Goal: Information Seeking & Learning: Learn about a topic

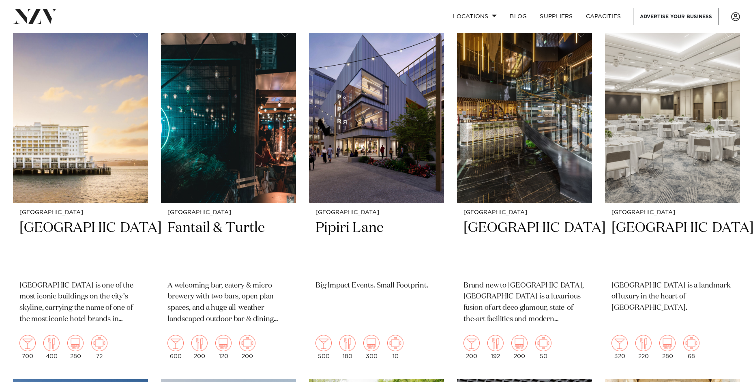
scroll to position [1412, 0]
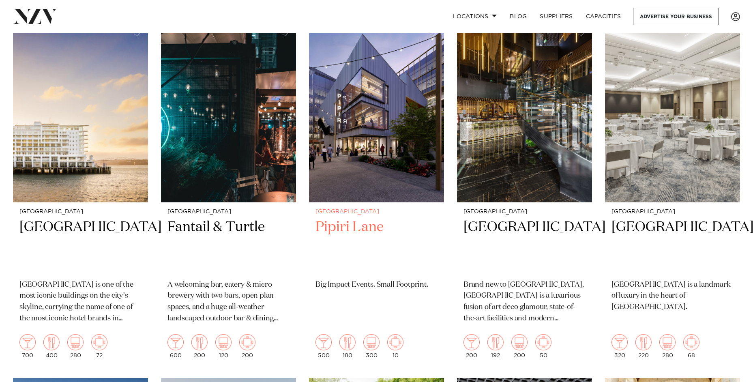
click at [350, 218] on h2 "Pipiri Lane" at bounding box center [376, 245] width 122 height 55
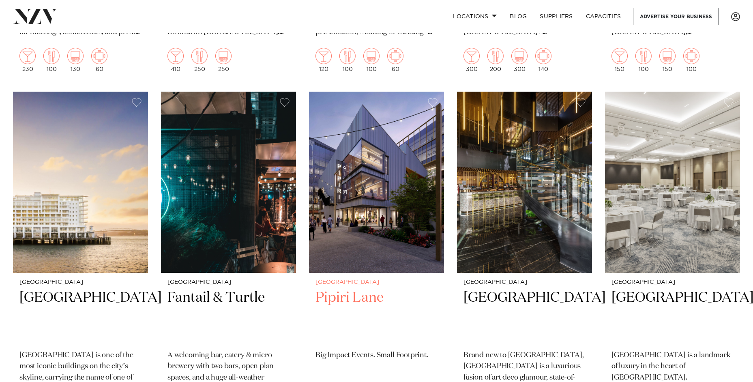
scroll to position [1341, 0]
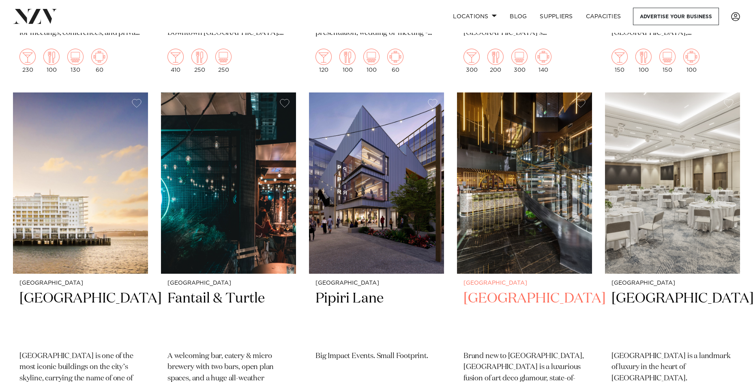
click at [501, 290] on h2 "SOHO Hotel Auckland" at bounding box center [525, 317] width 122 height 55
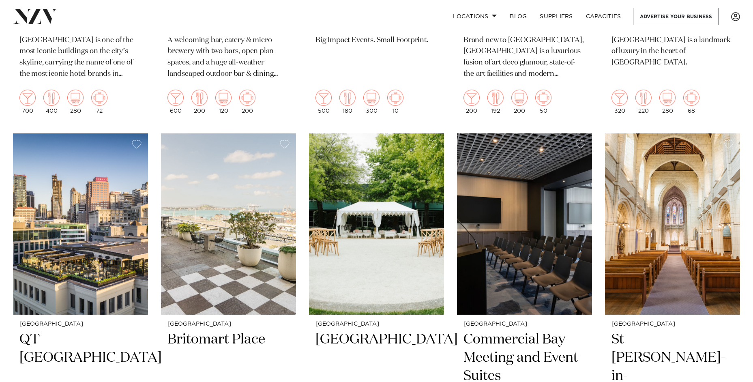
scroll to position [1670, 0]
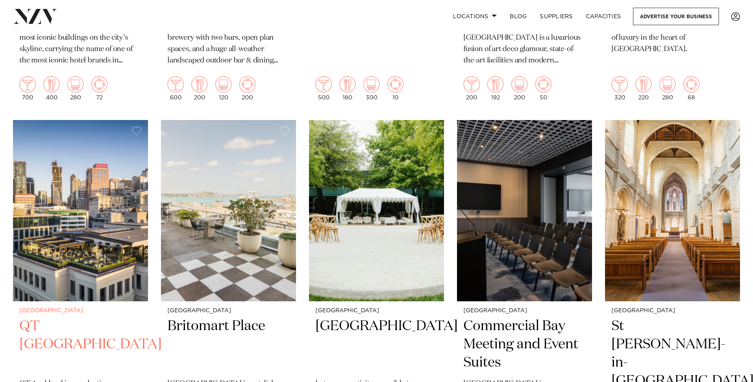
click at [76, 246] on img at bounding box center [80, 210] width 135 height 181
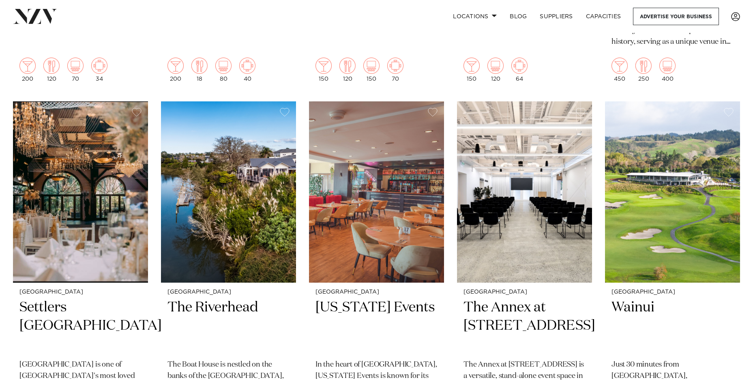
scroll to position [2065, 0]
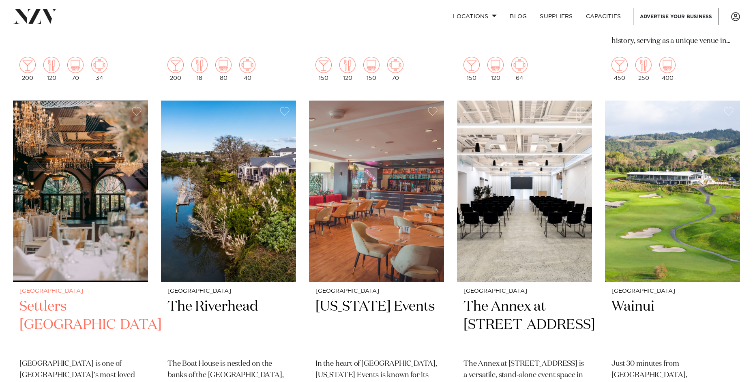
click at [72, 171] on img at bounding box center [80, 191] width 135 height 181
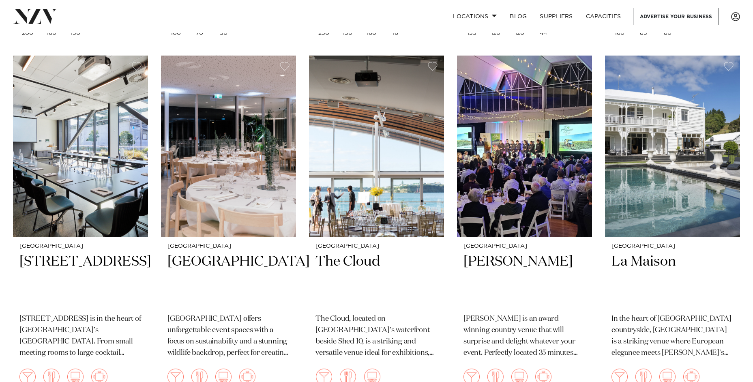
scroll to position [3537, 0]
click at [366, 181] on img at bounding box center [376, 146] width 135 height 181
click at [652, 124] on img at bounding box center [672, 146] width 135 height 181
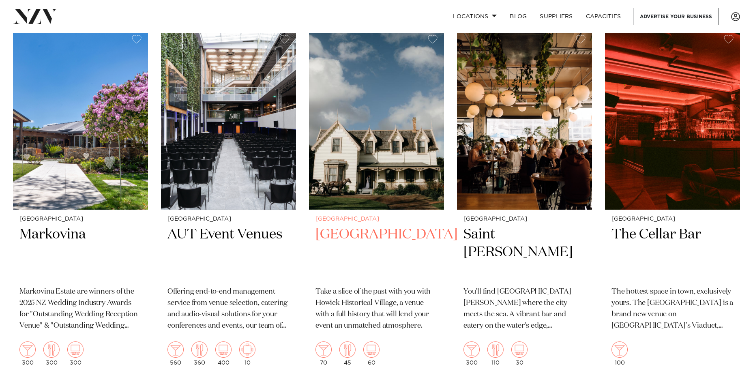
scroll to position [3922, 0]
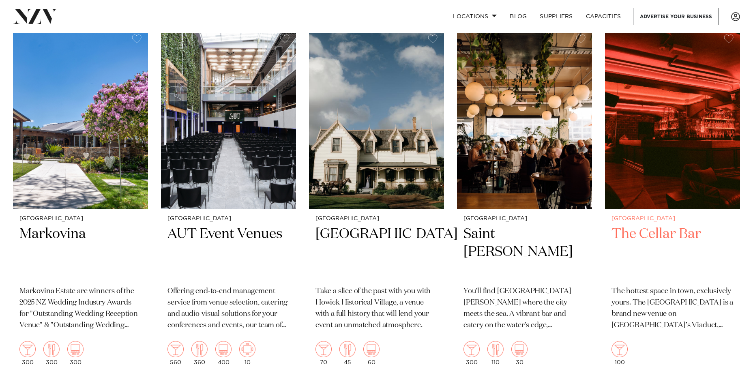
click at [655, 130] on img at bounding box center [672, 118] width 135 height 181
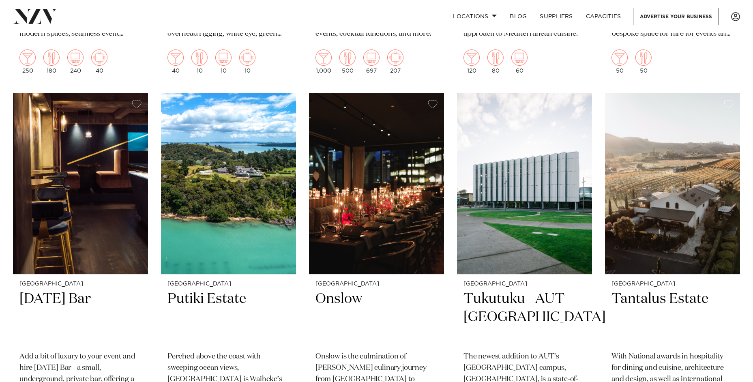
scroll to position [4924, 0]
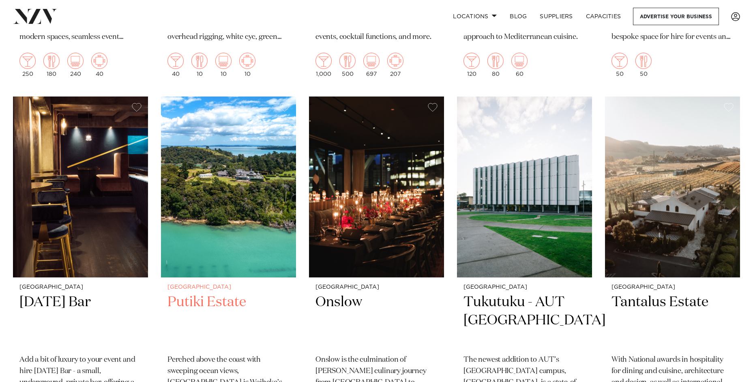
click at [227, 167] on img at bounding box center [228, 187] width 135 height 181
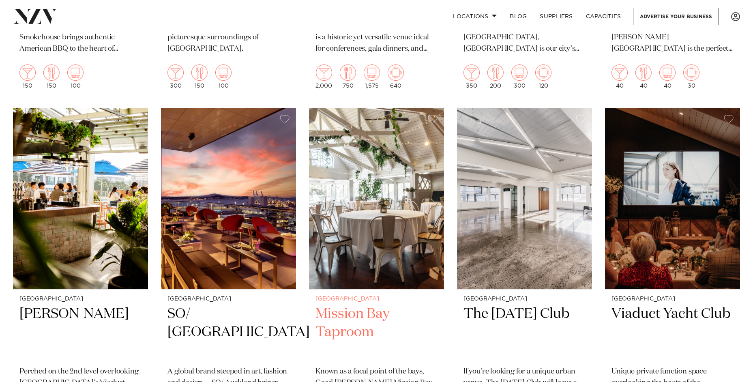
scroll to position [6702, 0]
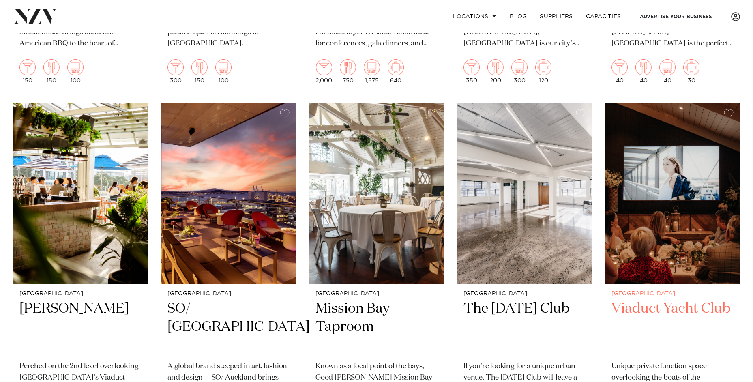
click at [645, 154] on img at bounding box center [672, 193] width 135 height 181
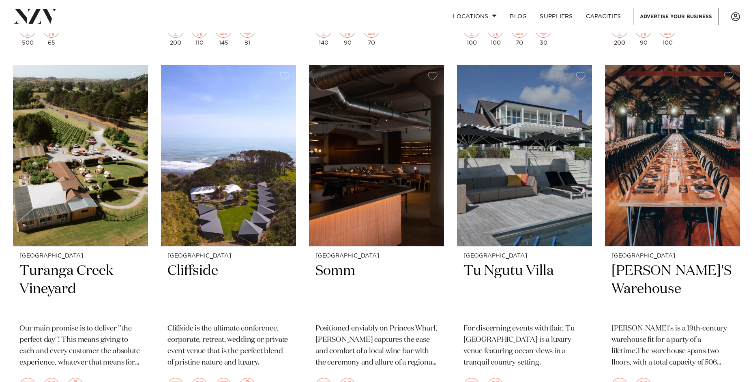
scroll to position [7099, 0]
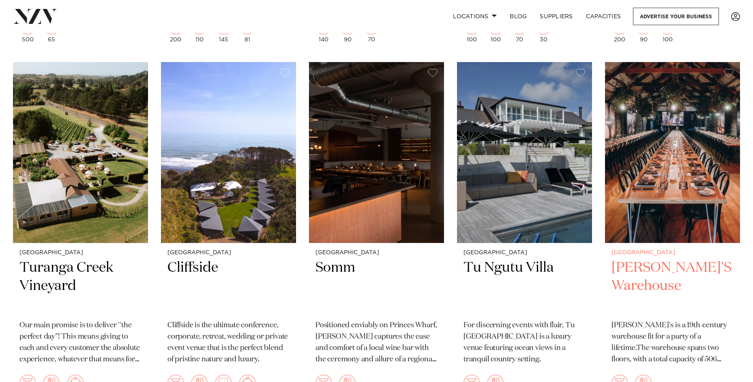
click at [652, 162] on img at bounding box center [672, 152] width 135 height 181
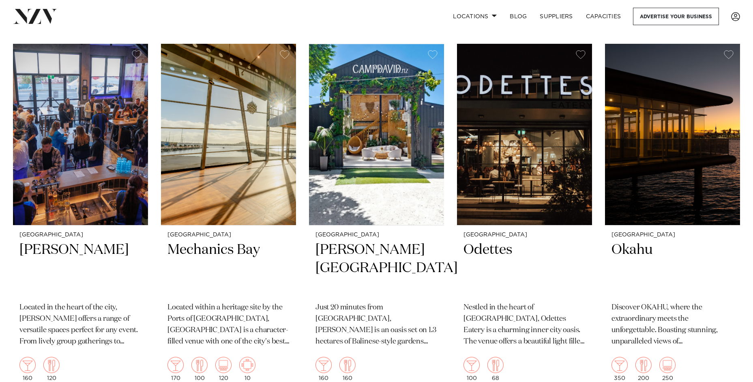
scroll to position [8188, 0]
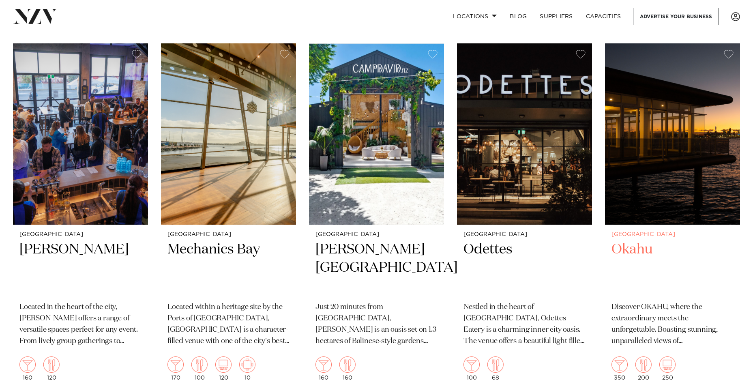
click at [669, 112] on img at bounding box center [672, 133] width 135 height 181
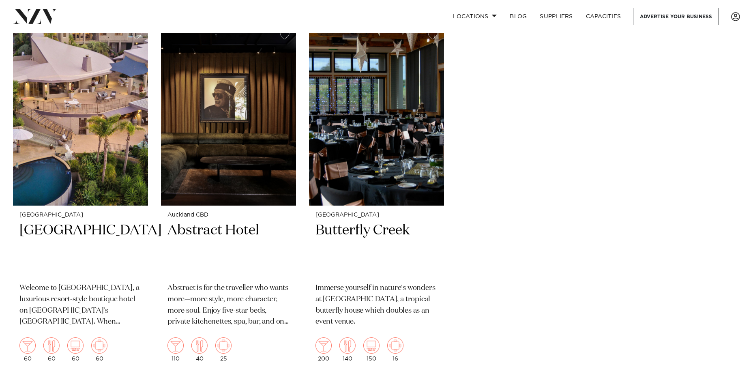
scroll to position [8921, 0]
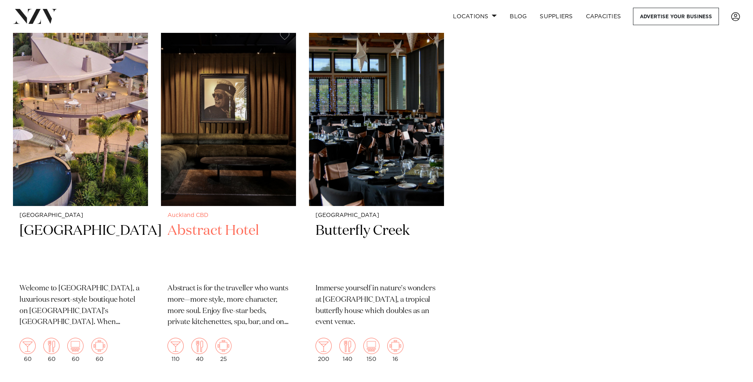
click at [247, 122] on img at bounding box center [228, 115] width 135 height 181
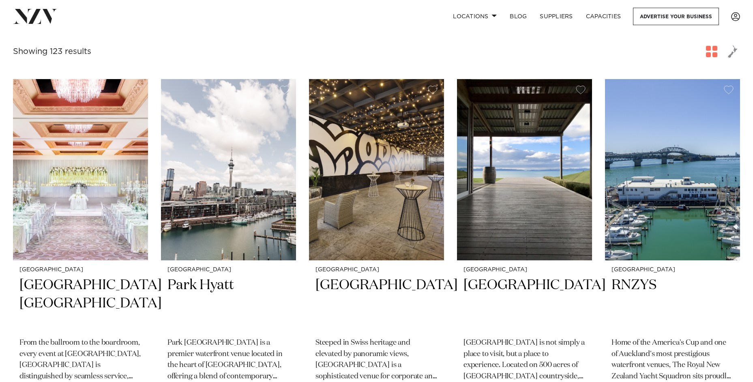
scroll to position [288, 0]
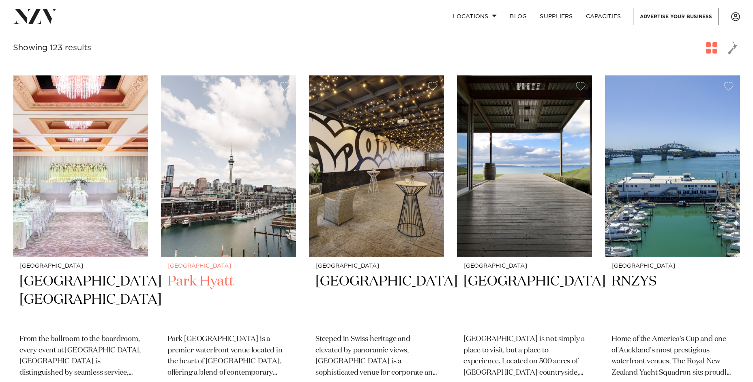
click at [234, 182] on img at bounding box center [228, 165] width 135 height 181
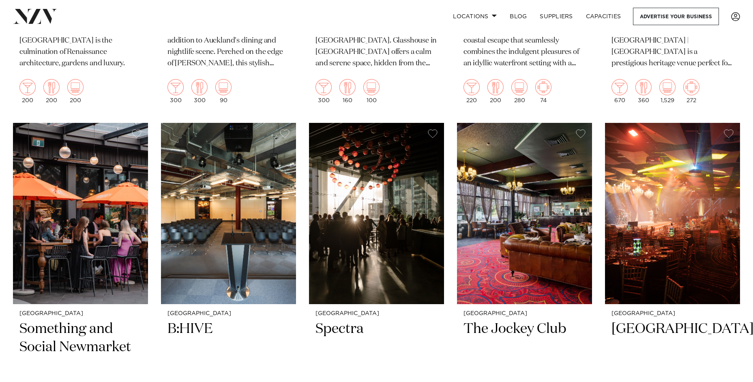
scroll to position [2756, 0]
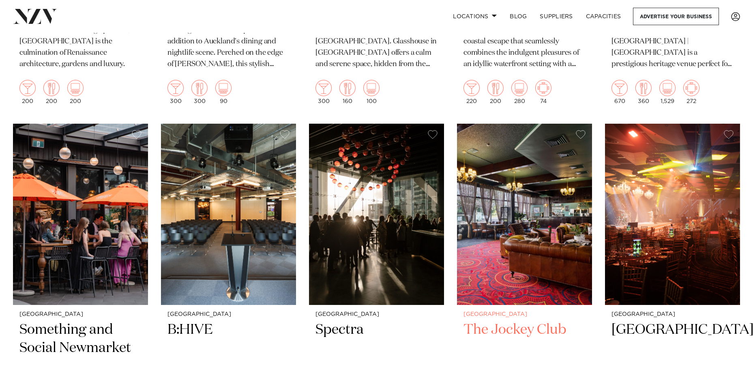
click at [544, 182] on img at bounding box center [524, 214] width 135 height 181
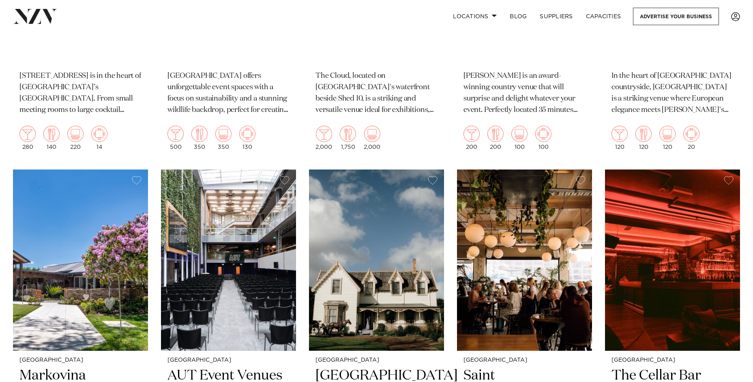
scroll to position [3781, 0]
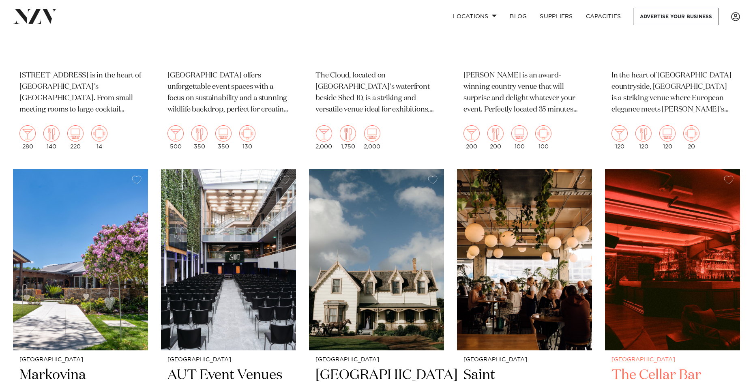
click at [669, 260] on img at bounding box center [672, 259] width 135 height 181
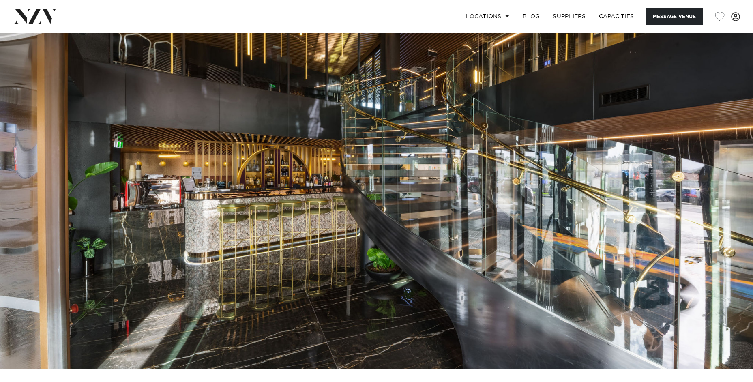
scroll to position [13, 0]
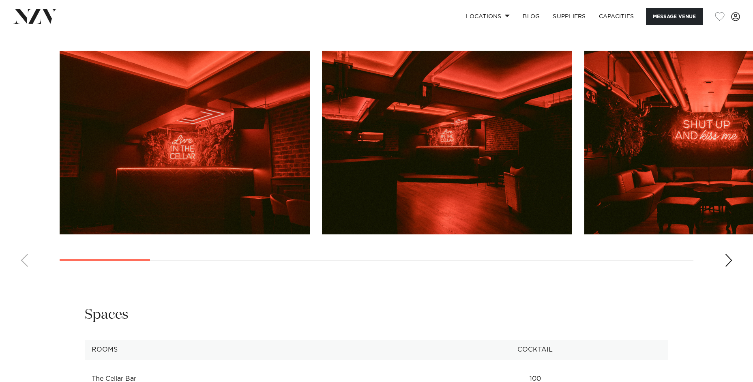
scroll to position [846, 0]
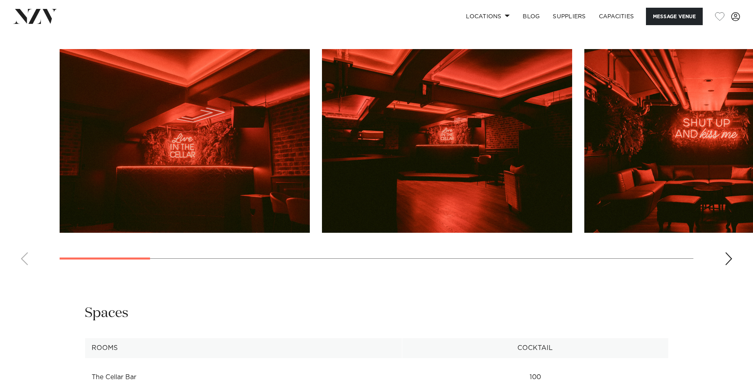
click at [728, 258] on div "Next slide" at bounding box center [729, 258] width 8 height 13
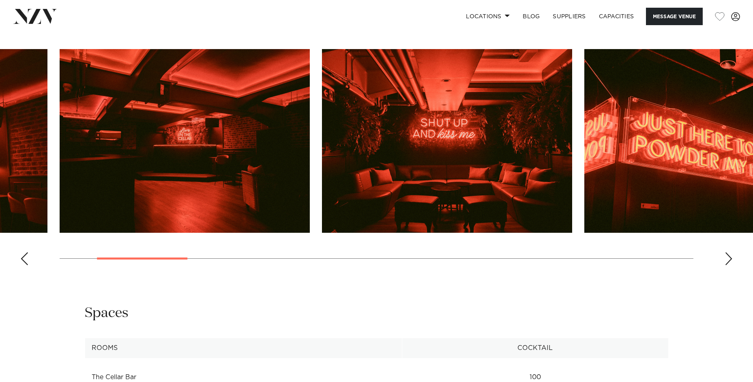
click at [728, 258] on div "Next slide" at bounding box center [729, 258] width 8 height 13
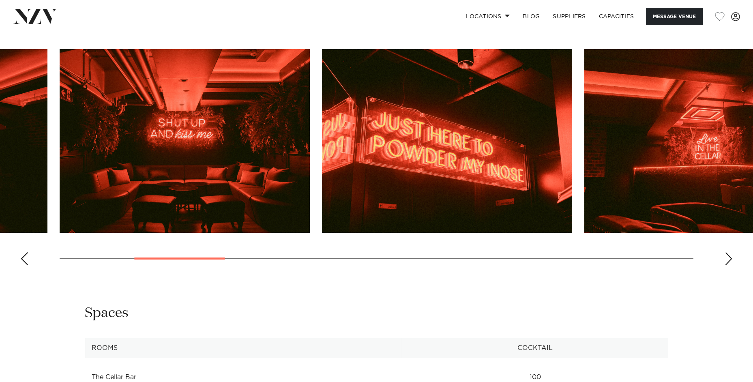
click at [728, 258] on div "Next slide" at bounding box center [729, 258] width 8 height 13
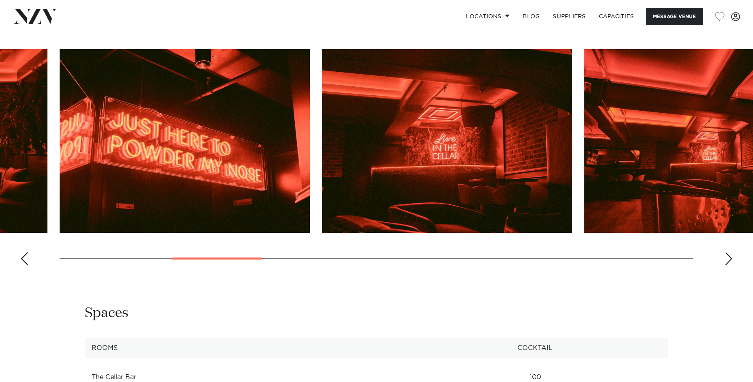
click at [728, 258] on div "Next slide" at bounding box center [729, 258] width 8 height 13
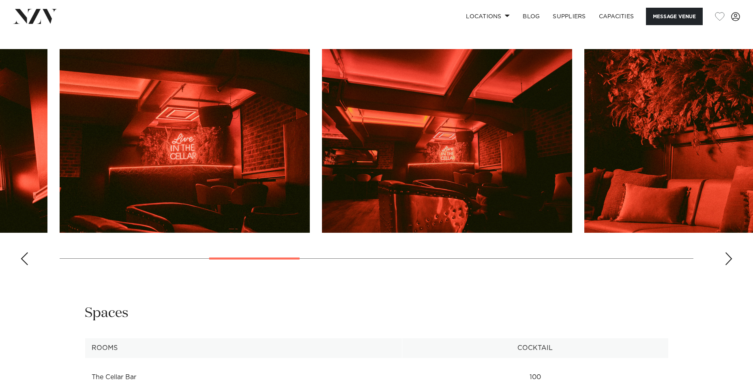
click at [728, 258] on div "Next slide" at bounding box center [729, 258] width 8 height 13
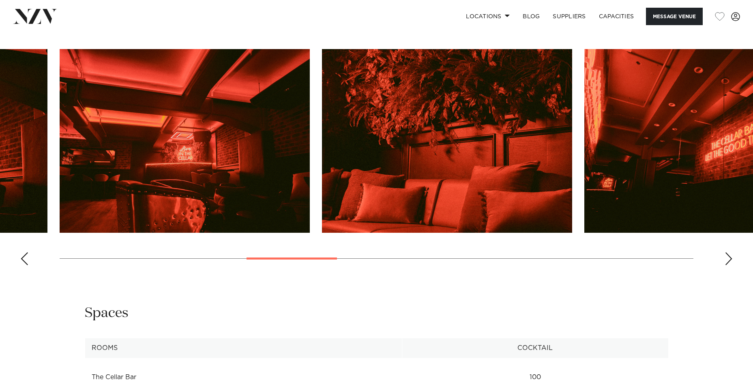
click at [728, 258] on div "Next slide" at bounding box center [729, 258] width 8 height 13
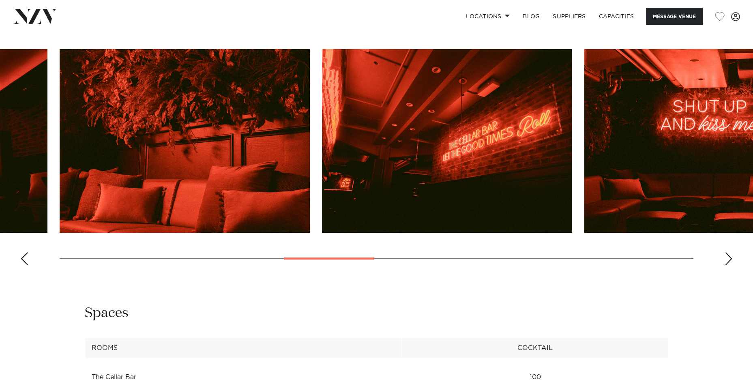
click at [728, 258] on div "Next slide" at bounding box center [729, 258] width 8 height 13
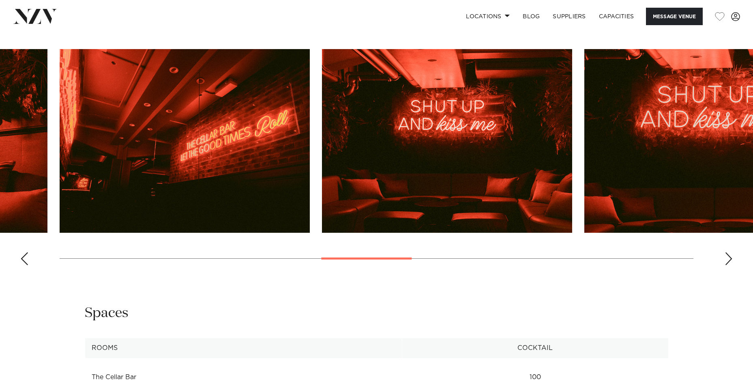
click at [728, 258] on div "Next slide" at bounding box center [729, 258] width 8 height 13
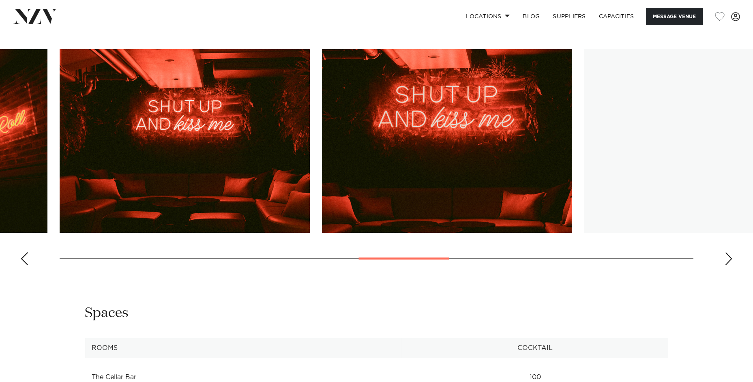
click at [728, 258] on div "Next slide" at bounding box center [729, 258] width 8 height 13
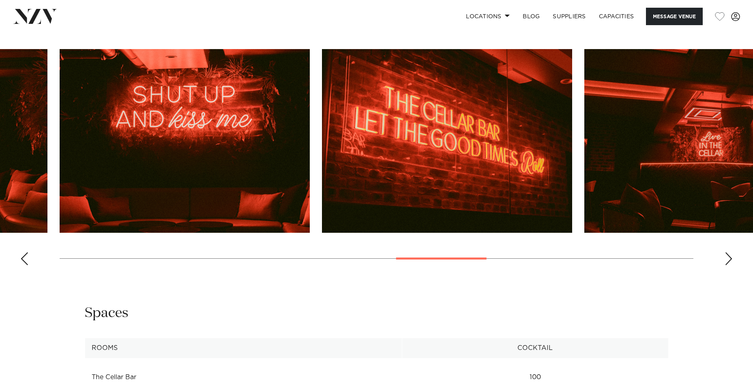
click at [728, 258] on div "Next slide" at bounding box center [729, 258] width 8 height 13
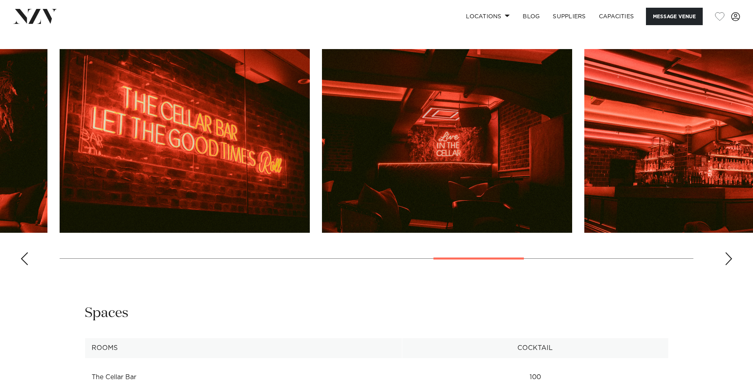
click at [728, 258] on div "Next slide" at bounding box center [729, 258] width 8 height 13
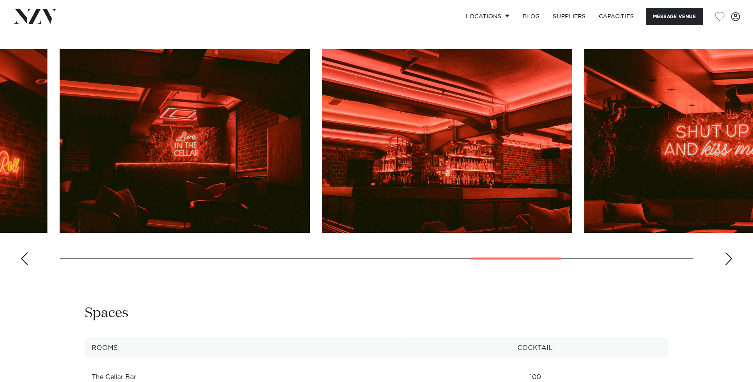
click at [728, 258] on div "Next slide" at bounding box center [729, 258] width 8 height 13
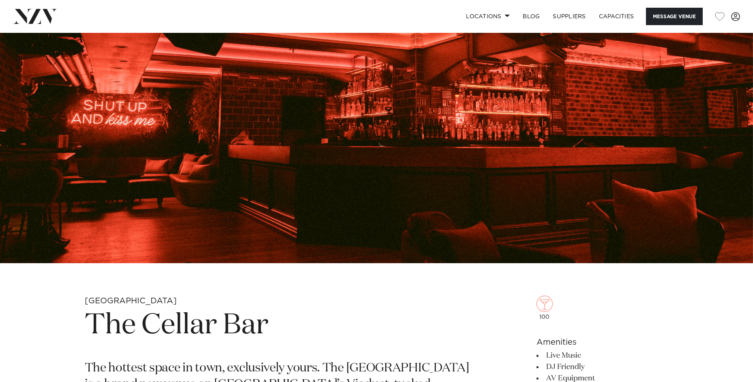
scroll to position [126, 0]
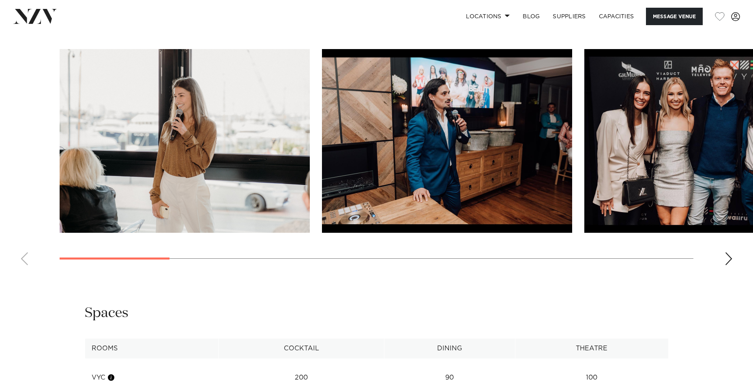
scroll to position [805, 0]
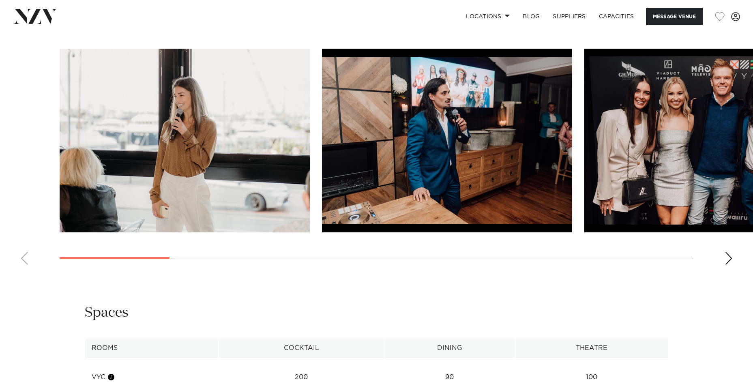
click at [728, 265] on div "Next slide" at bounding box center [729, 258] width 8 height 13
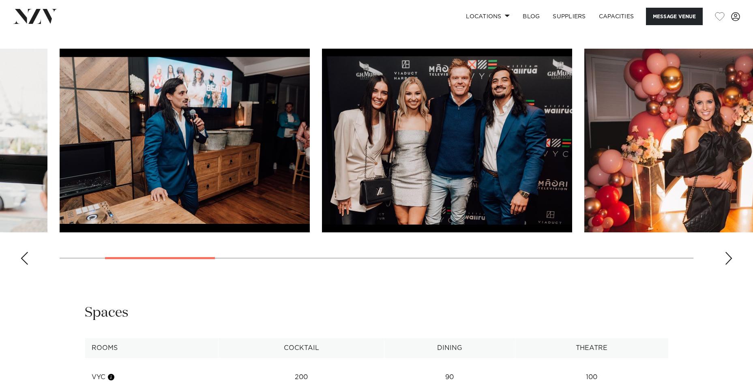
click at [728, 265] on div "Next slide" at bounding box center [729, 258] width 8 height 13
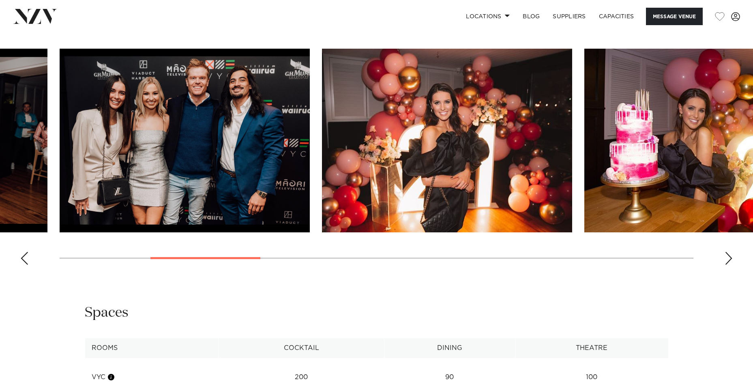
click at [728, 265] on div "Next slide" at bounding box center [729, 258] width 8 height 13
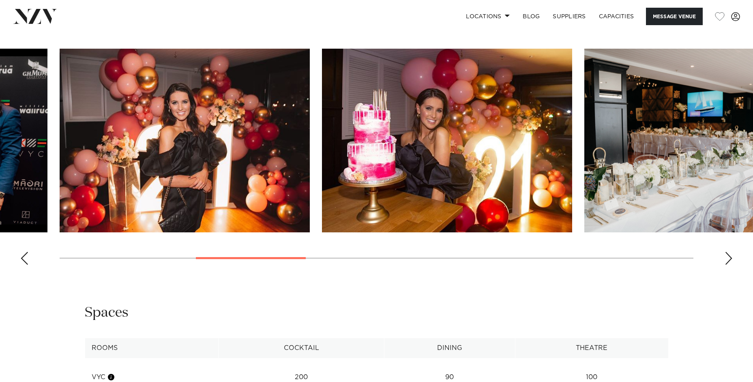
click at [728, 265] on div "Next slide" at bounding box center [729, 258] width 8 height 13
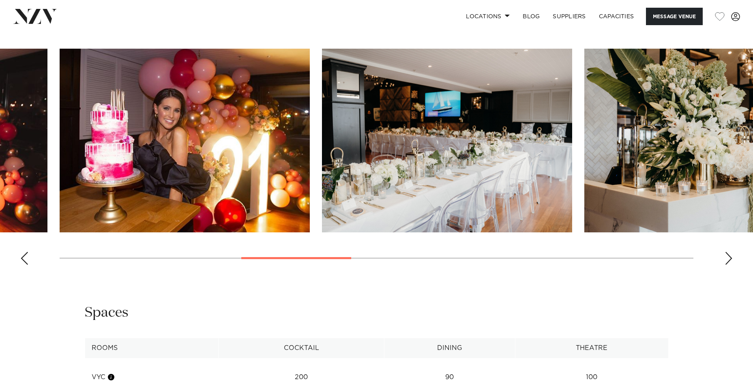
click at [728, 265] on div "Next slide" at bounding box center [729, 258] width 8 height 13
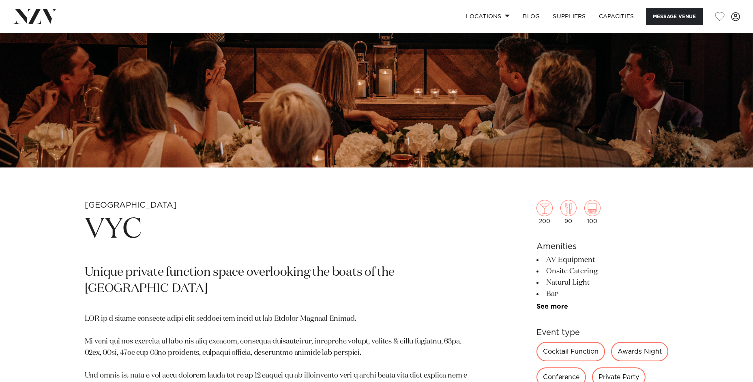
scroll to position [203, 0]
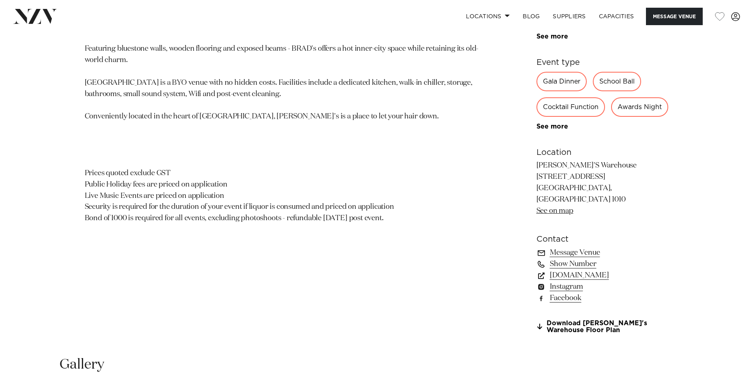
scroll to position [504, 0]
click at [558, 215] on link "See on map" at bounding box center [555, 211] width 37 height 7
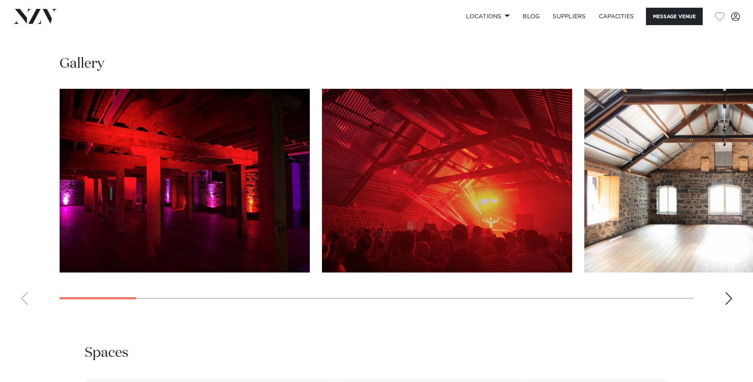
scroll to position [807, 0]
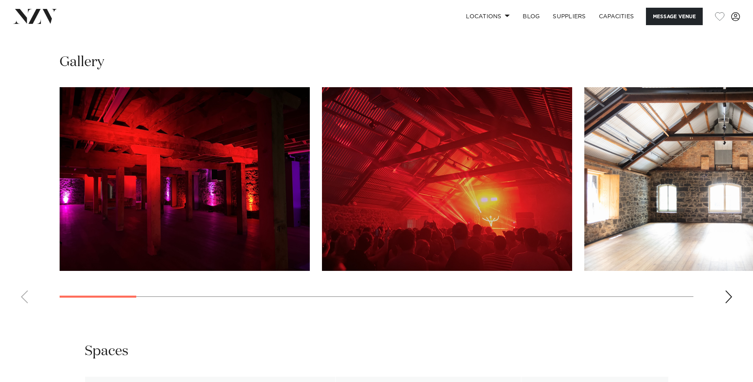
click at [730, 303] on div "Next slide" at bounding box center [729, 296] width 8 height 13
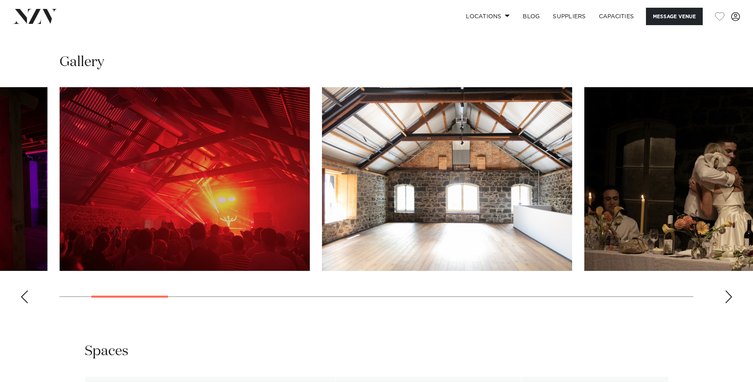
click at [730, 303] on div "Next slide" at bounding box center [729, 296] width 8 height 13
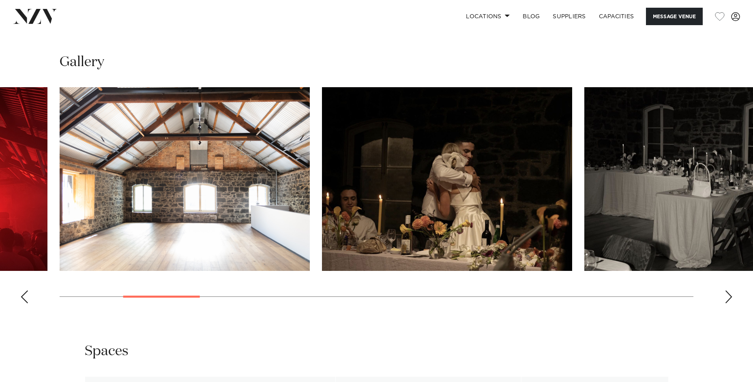
click at [730, 303] on div "Next slide" at bounding box center [729, 296] width 8 height 13
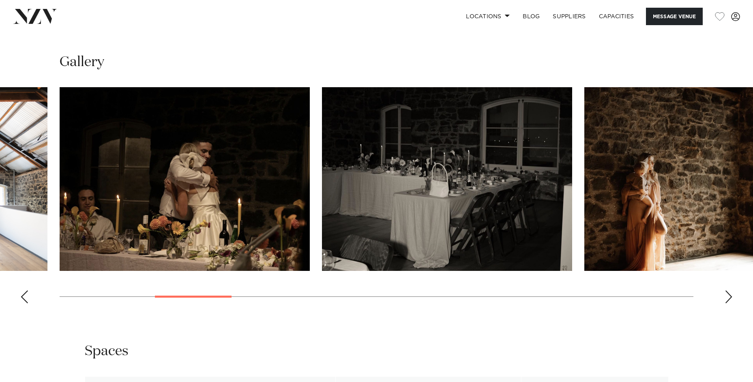
click at [730, 303] on div "Next slide" at bounding box center [729, 296] width 8 height 13
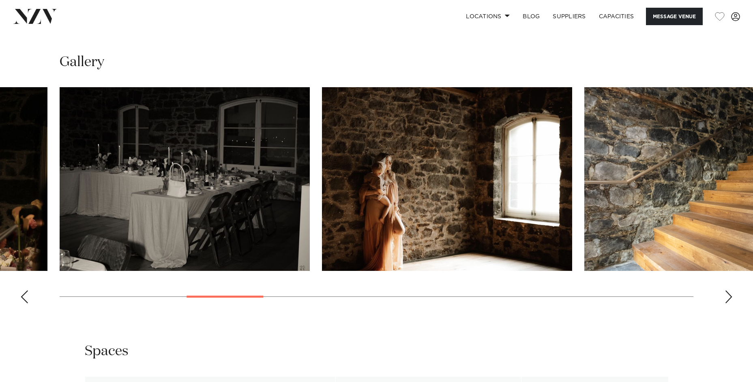
click at [730, 303] on div "Next slide" at bounding box center [729, 296] width 8 height 13
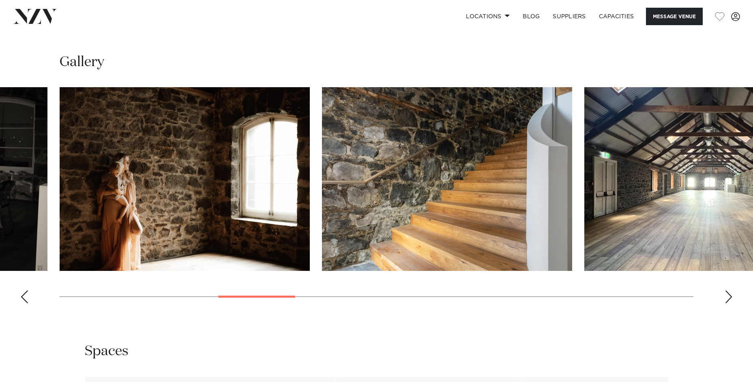
click at [730, 303] on div "Next slide" at bounding box center [729, 296] width 8 height 13
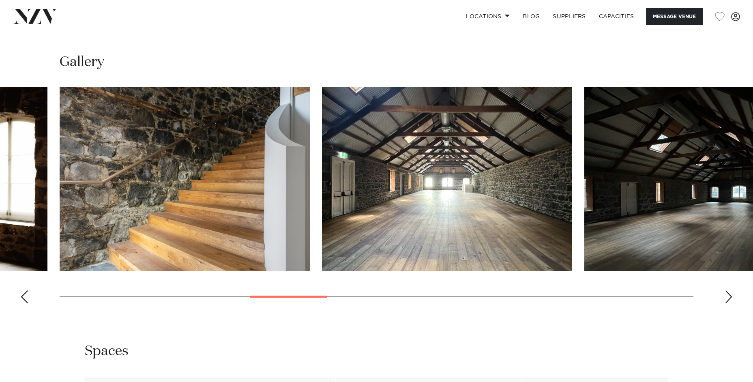
click at [730, 303] on div "Next slide" at bounding box center [729, 296] width 8 height 13
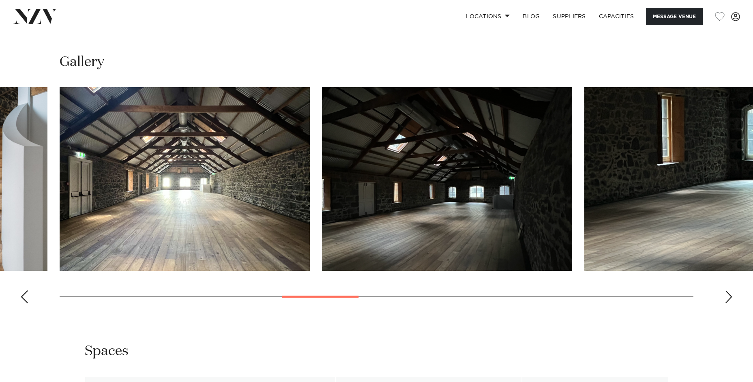
click at [730, 303] on div "Next slide" at bounding box center [729, 296] width 8 height 13
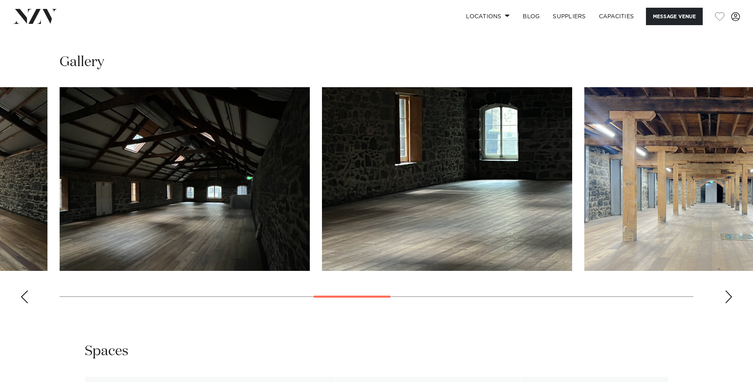
click at [730, 303] on div "Next slide" at bounding box center [729, 296] width 8 height 13
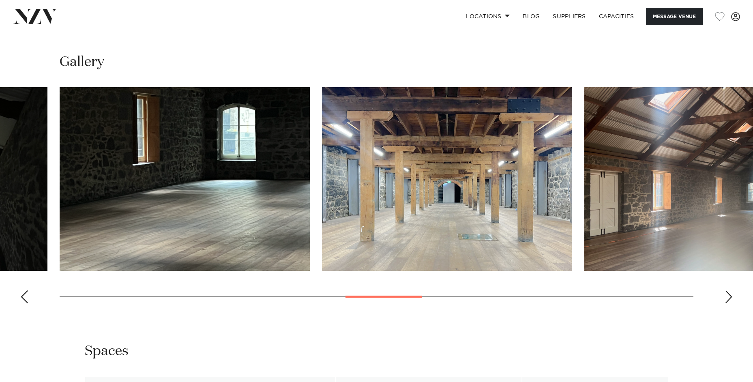
click at [730, 303] on div "Next slide" at bounding box center [729, 296] width 8 height 13
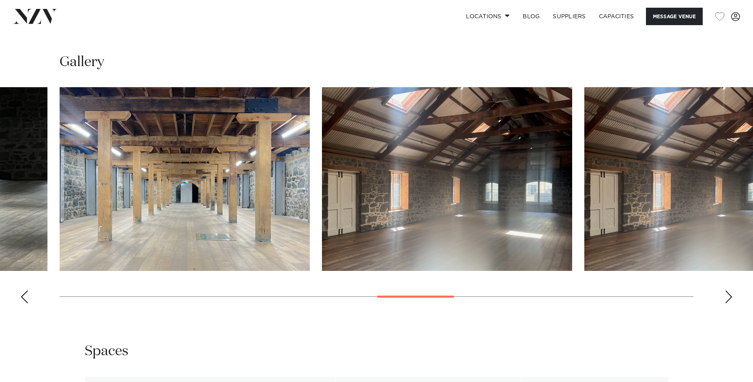
click at [729, 303] on div "Next slide" at bounding box center [729, 296] width 8 height 13
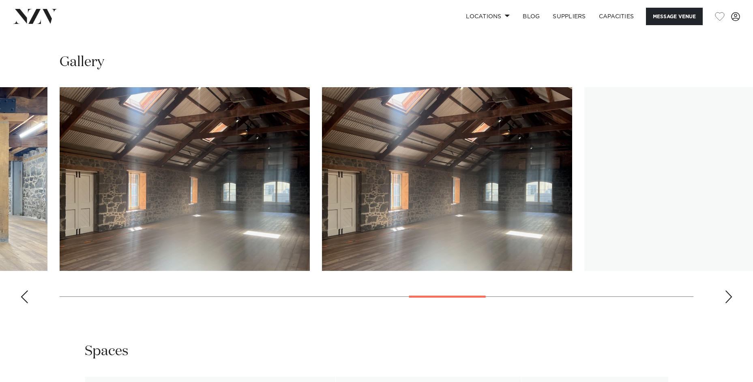
click at [729, 303] on div "Next slide" at bounding box center [729, 296] width 8 height 13
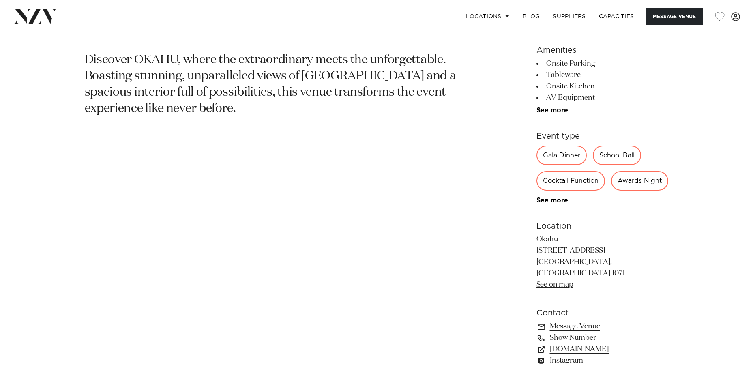
scroll to position [438, 0]
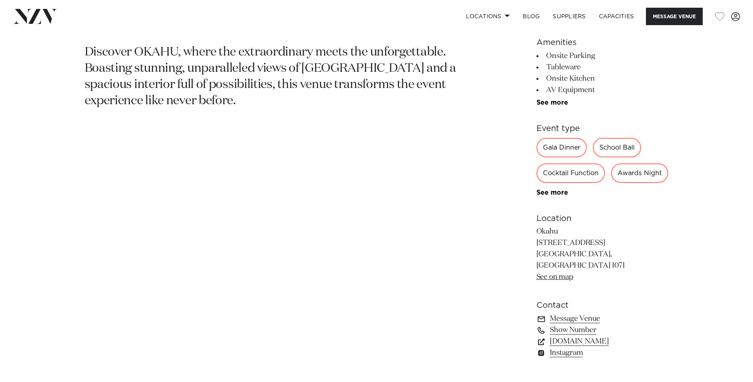
click at [555, 281] on link "See on map" at bounding box center [555, 276] width 37 height 7
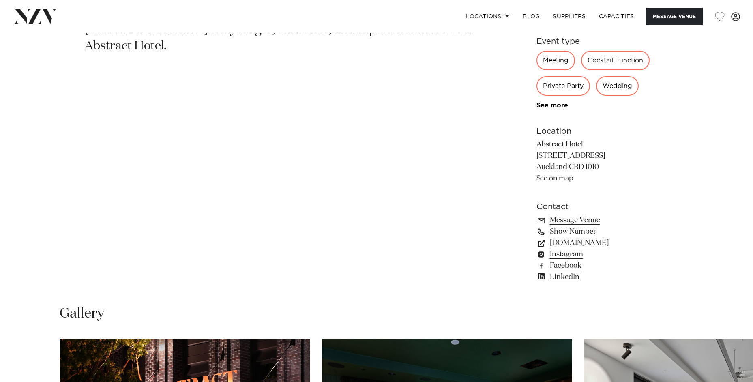
scroll to position [397, 0]
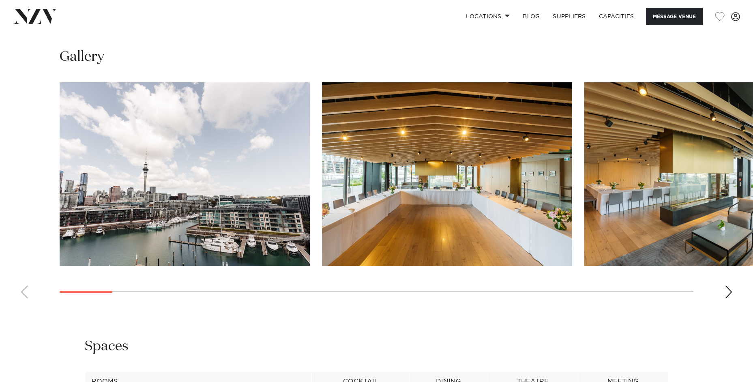
scroll to position [921, 0]
click at [729, 286] on div "Next slide" at bounding box center [729, 292] width 8 height 13
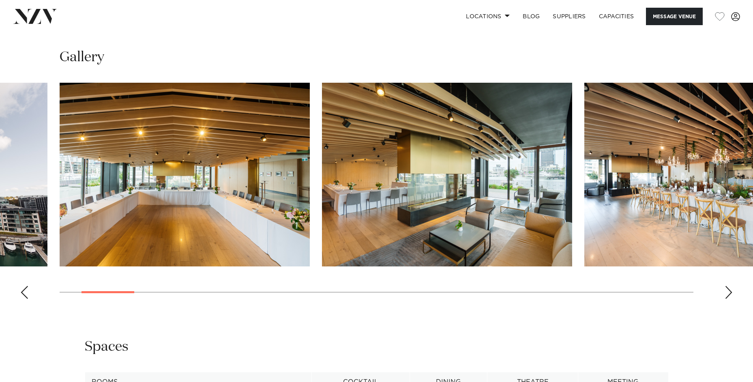
click at [729, 286] on div "Next slide" at bounding box center [729, 292] width 8 height 13
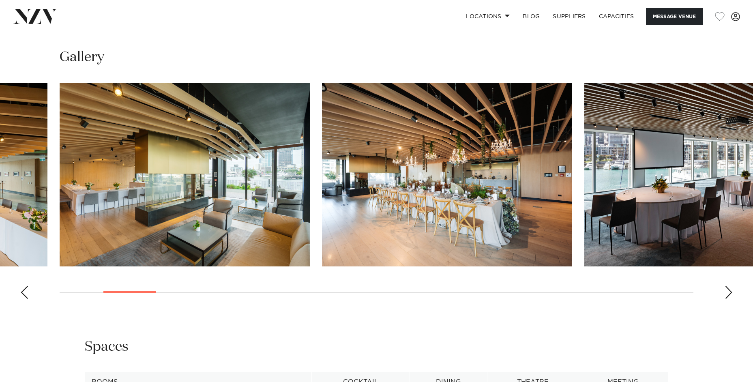
click at [729, 286] on div "Next slide" at bounding box center [729, 292] width 8 height 13
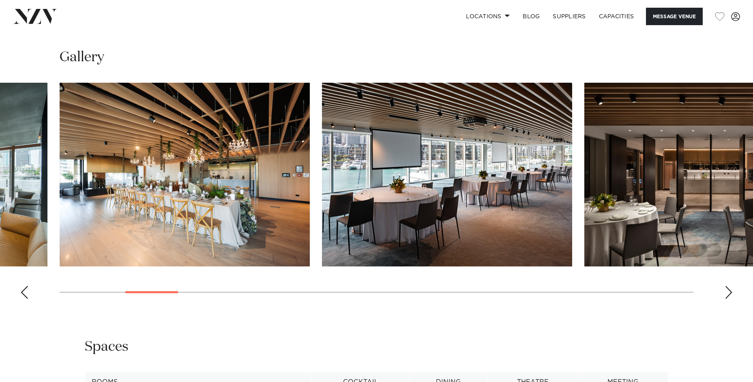
click at [729, 286] on div "Next slide" at bounding box center [729, 292] width 8 height 13
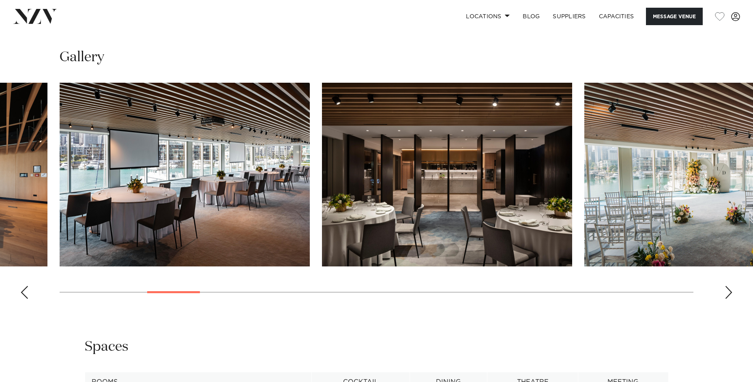
click at [729, 286] on div "Next slide" at bounding box center [729, 292] width 8 height 13
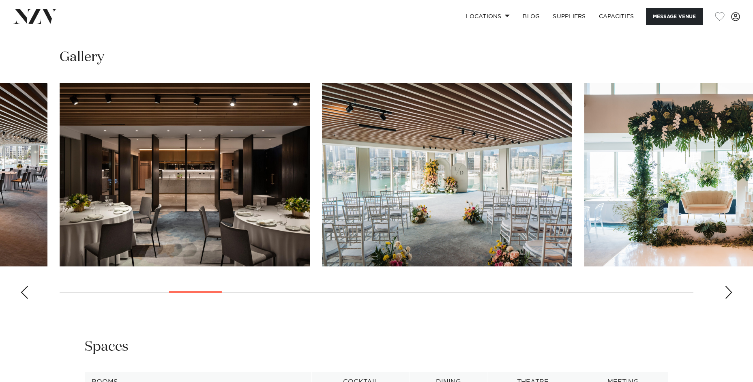
click at [729, 286] on div "Next slide" at bounding box center [729, 292] width 8 height 13
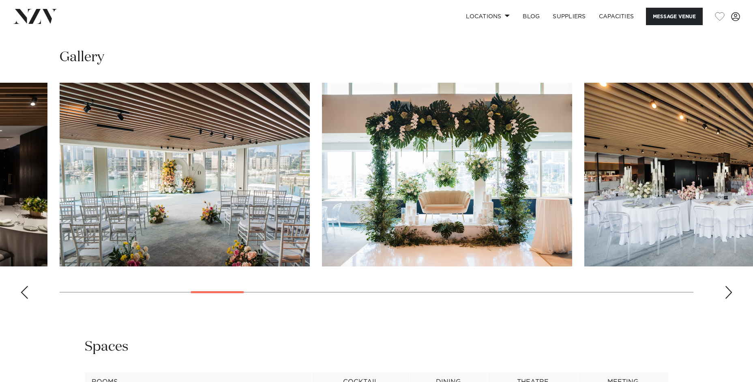
click at [729, 286] on div "Next slide" at bounding box center [729, 292] width 8 height 13
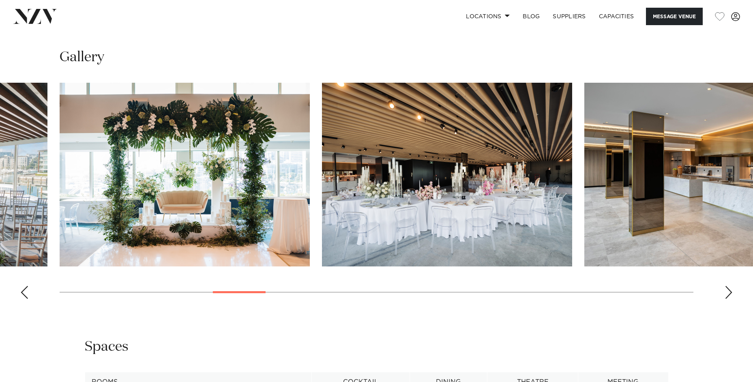
click at [729, 286] on div "Next slide" at bounding box center [729, 292] width 8 height 13
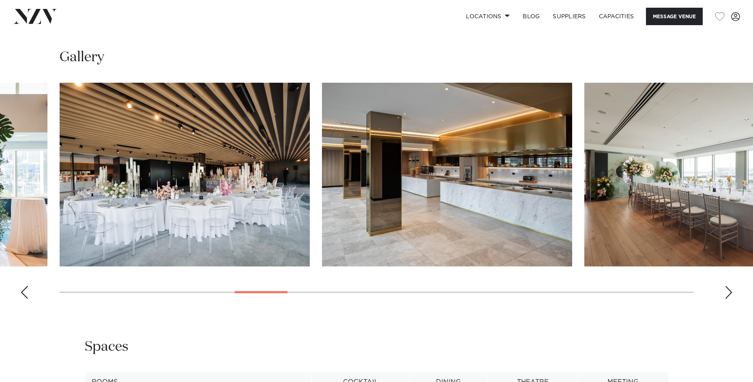
click at [729, 286] on div "Next slide" at bounding box center [729, 292] width 8 height 13
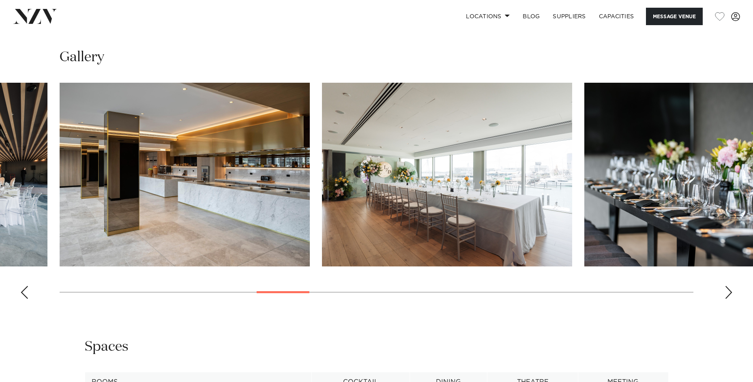
click at [729, 286] on div "Next slide" at bounding box center [729, 292] width 8 height 13
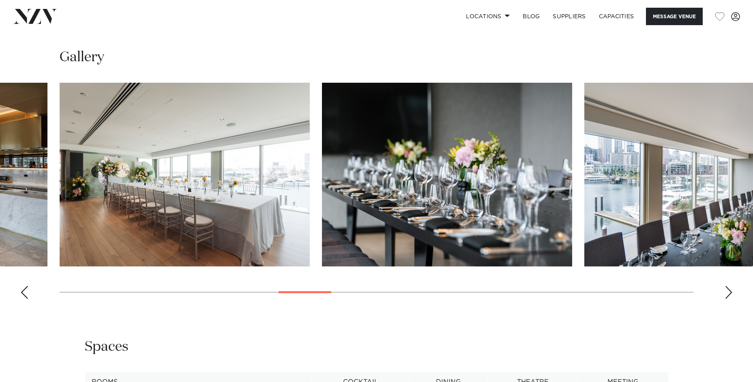
click at [729, 286] on div "Next slide" at bounding box center [729, 292] width 8 height 13
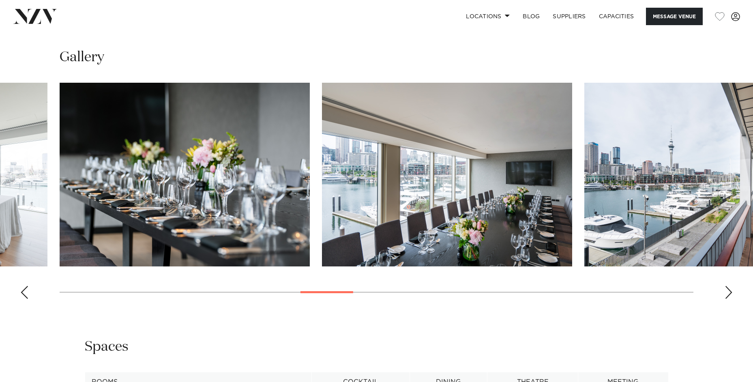
click at [728, 286] on div "Next slide" at bounding box center [729, 292] width 8 height 13
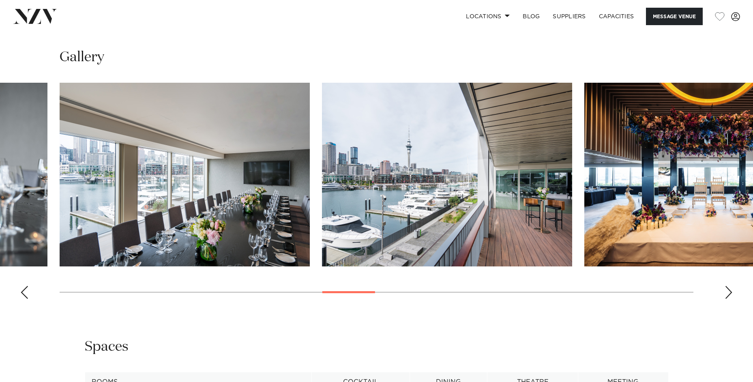
click at [728, 286] on div "Next slide" at bounding box center [729, 292] width 8 height 13
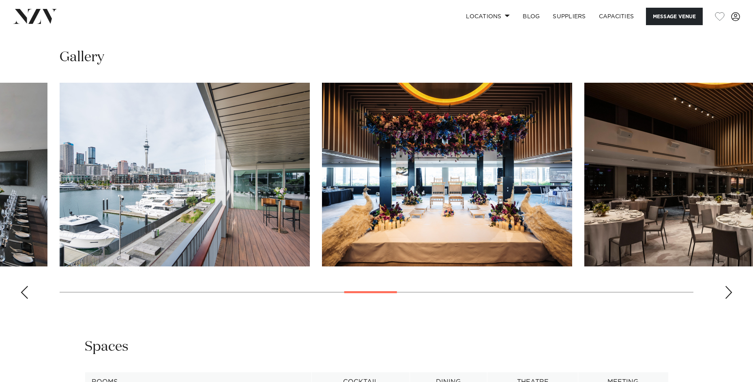
click at [728, 286] on div "Next slide" at bounding box center [729, 292] width 8 height 13
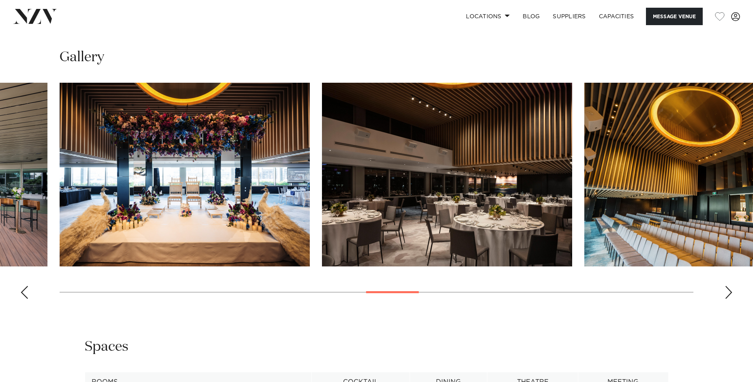
click at [728, 286] on div "Next slide" at bounding box center [729, 292] width 8 height 13
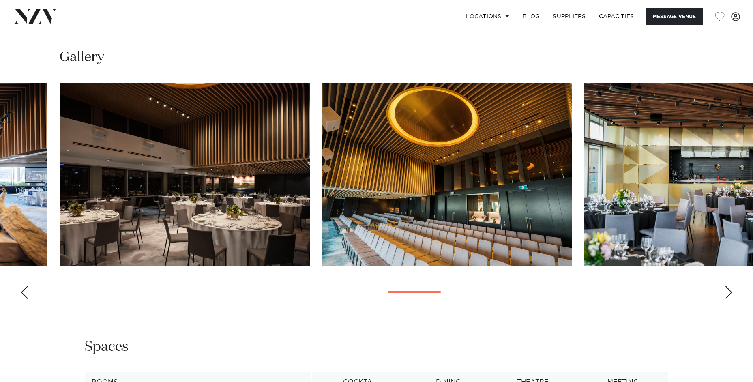
click at [728, 286] on div "Next slide" at bounding box center [729, 292] width 8 height 13
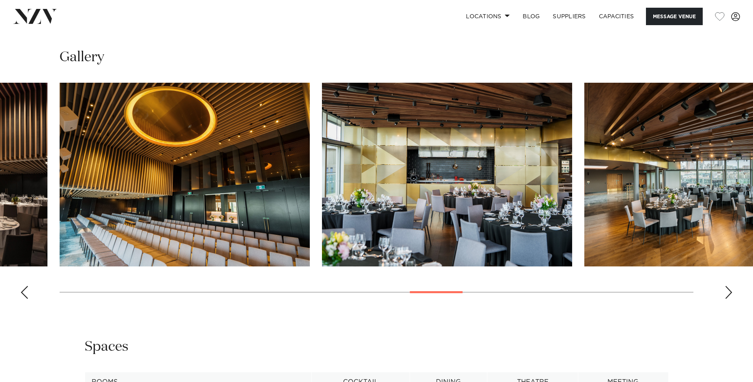
click at [728, 286] on div "Next slide" at bounding box center [729, 292] width 8 height 13
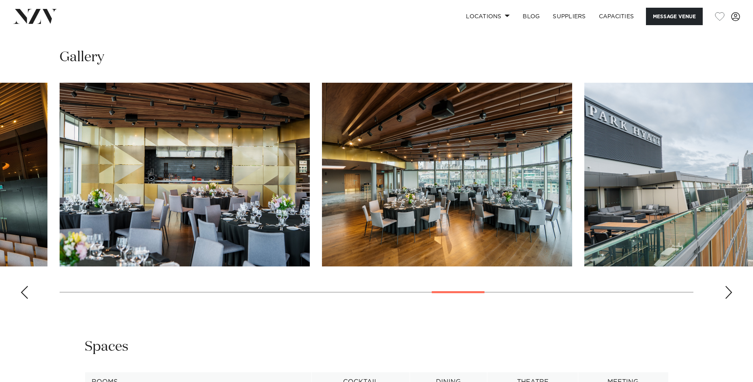
click at [729, 286] on div "Next slide" at bounding box center [729, 292] width 8 height 13
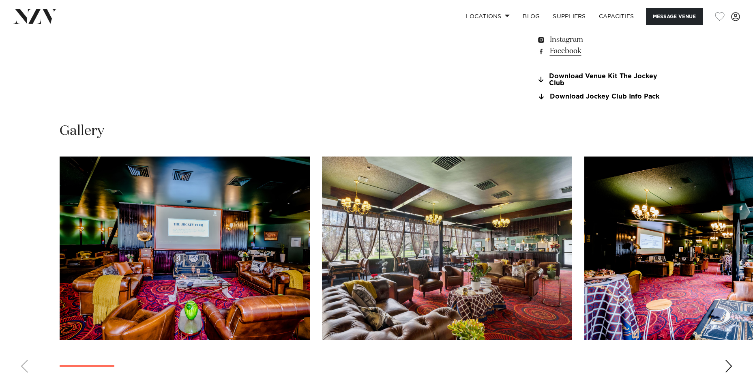
scroll to position [744, 0]
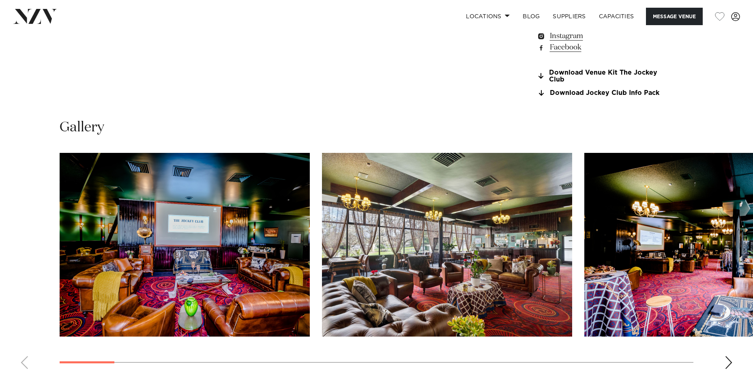
click at [727, 365] on div "Next slide" at bounding box center [729, 362] width 8 height 13
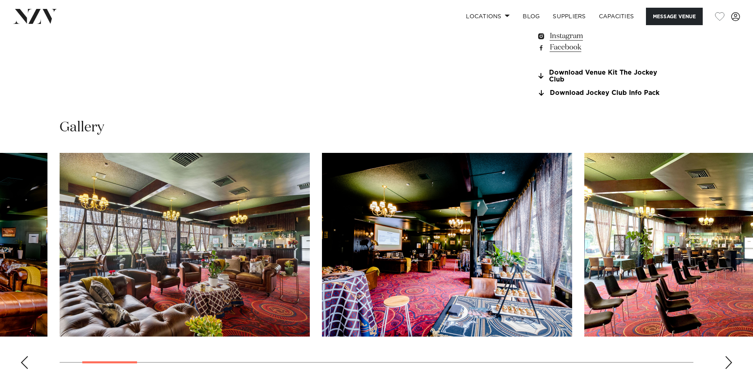
click at [727, 365] on div "Next slide" at bounding box center [729, 362] width 8 height 13
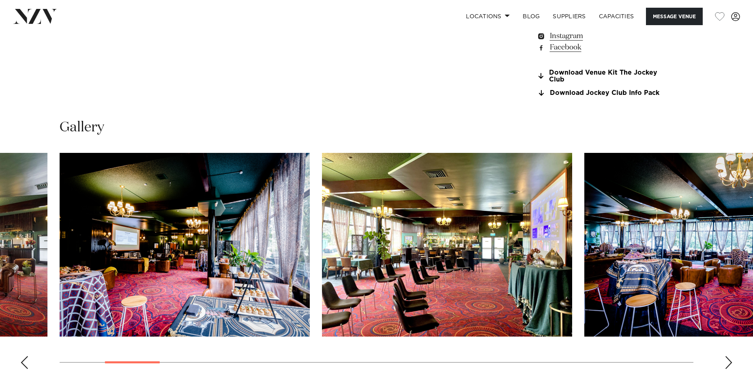
click at [727, 365] on div "Next slide" at bounding box center [729, 362] width 8 height 13
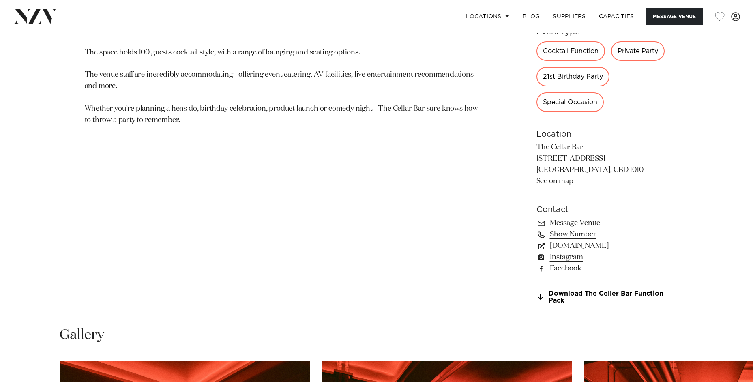
scroll to position [535, 0]
click at [562, 294] on link "Download The Celler Bar Function Pack" at bounding box center [603, 297] width 132 height 14
